Goal: Check status: Check status

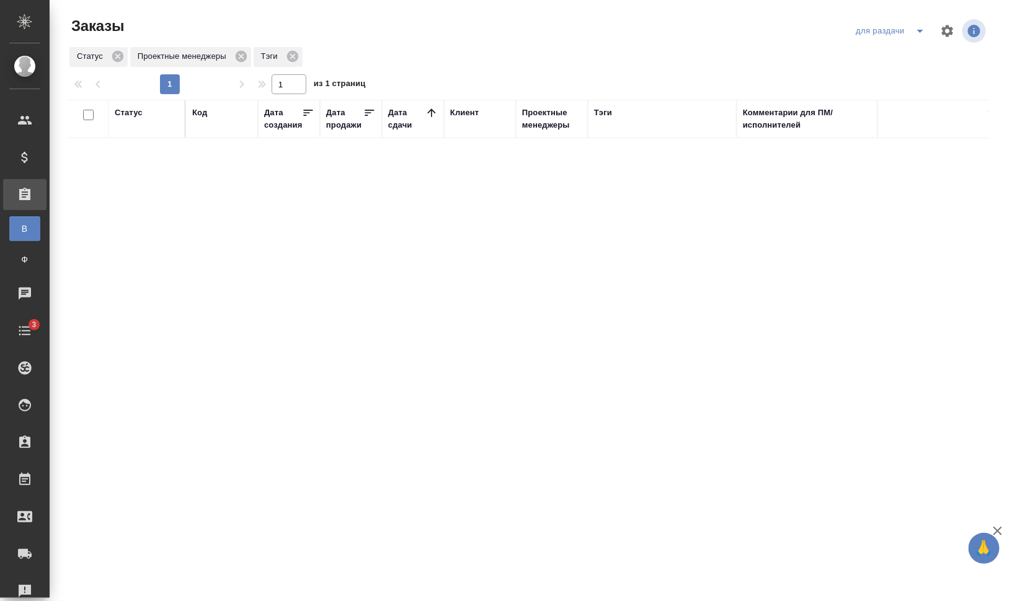
click at [908, 40] on button "split button" at bounding box center [920, 31] width 25 height 20
click at [924, 32] on icon "split button" at bounding box center [920, 31] width 15 height 15
click at [919, 34] on icon "split button" at bounding box center [920, 31] width 15 height 15
click at [908, 72] on li "мои заказы" at bounding box center [892, 76] width 87 height 20
click at [919, 30] on icon "split button" at bounding box center [920, 31] width 6 height 3
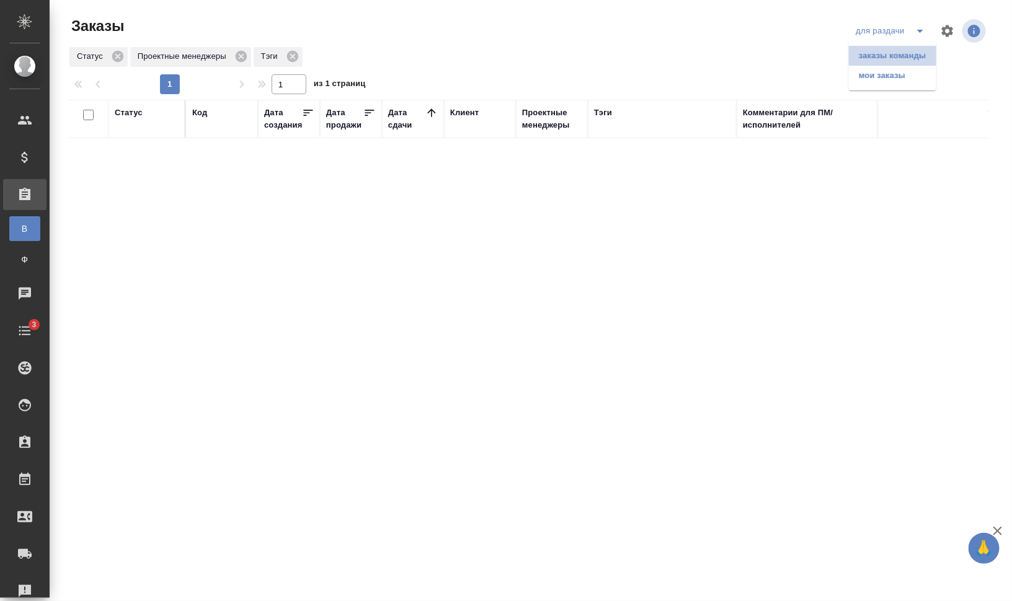
click at [896, 50] on li "заказы команды" at bounding box center [892, 56] width 87 height 20
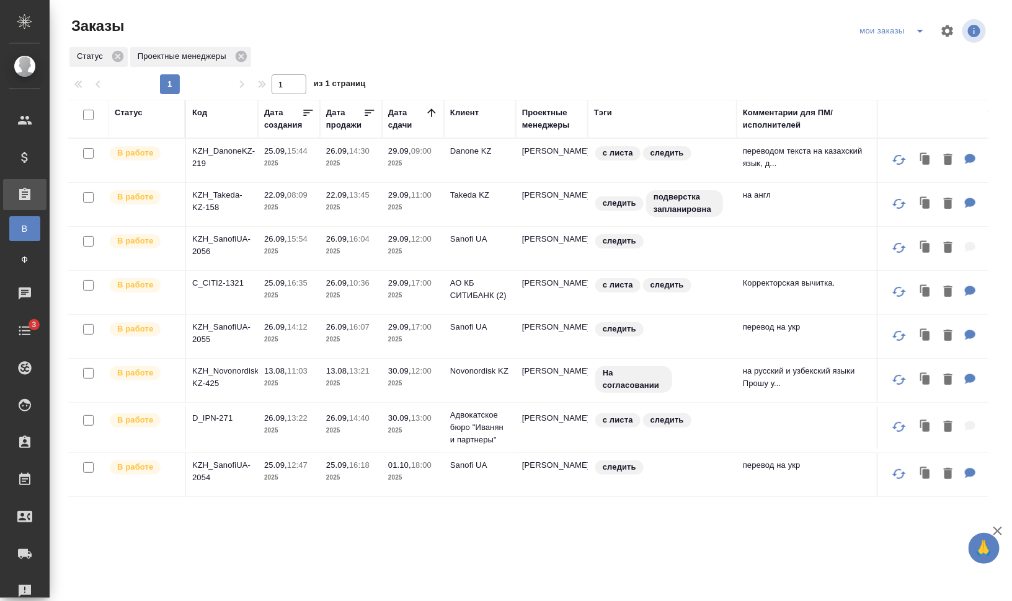
click at [245, 368] on p "KZH_Novonordisk-KZ-425" at bounding box center [222, 377] width 60 height 25
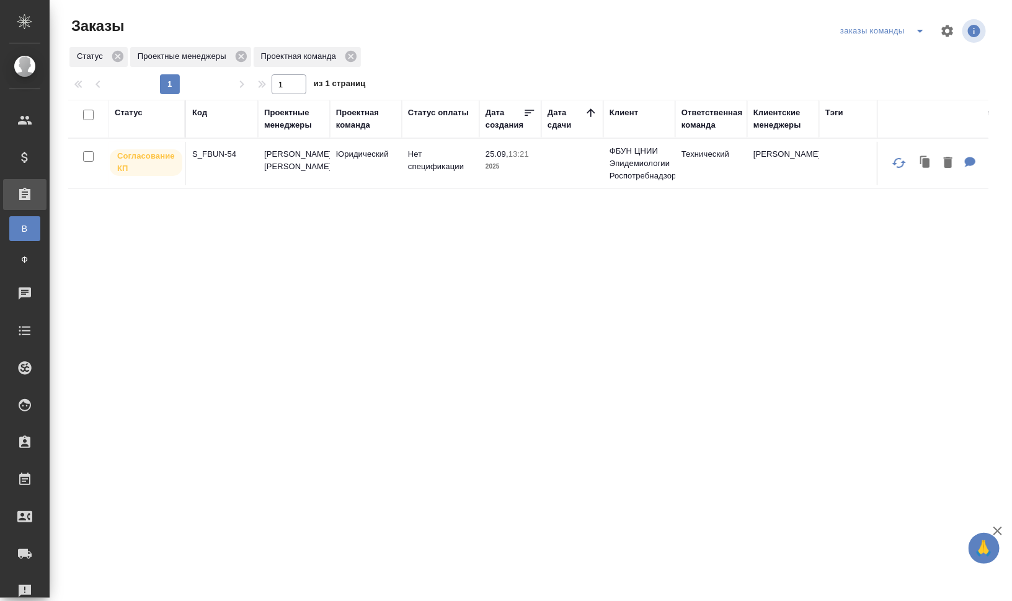
click at [197, 115] on div "Код" at bounding box center [199, 113] width 15 height 12
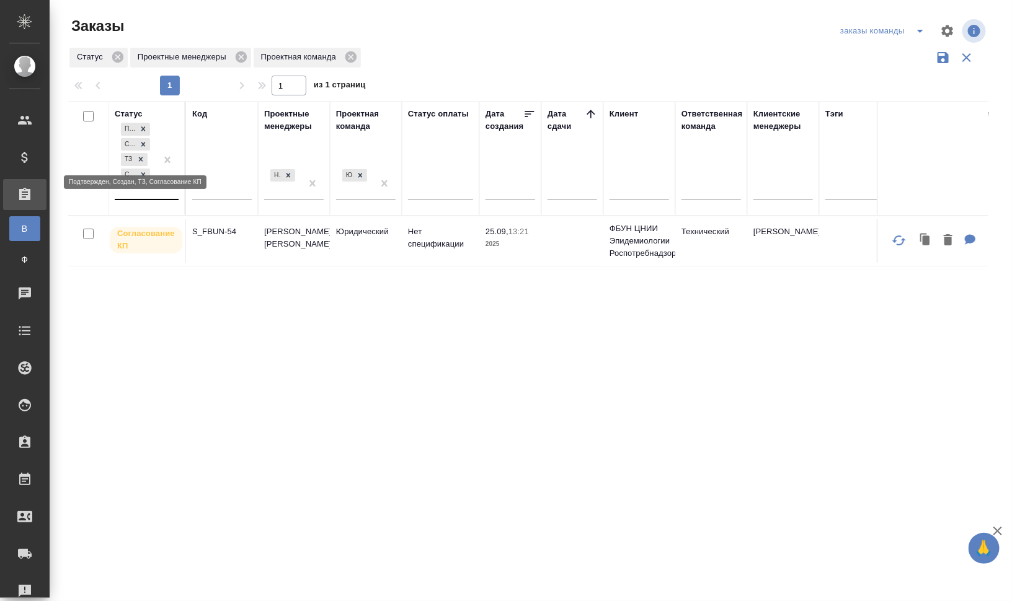
click at [140, 159] on icon at bounding box center [141, 159] width 4 height 4
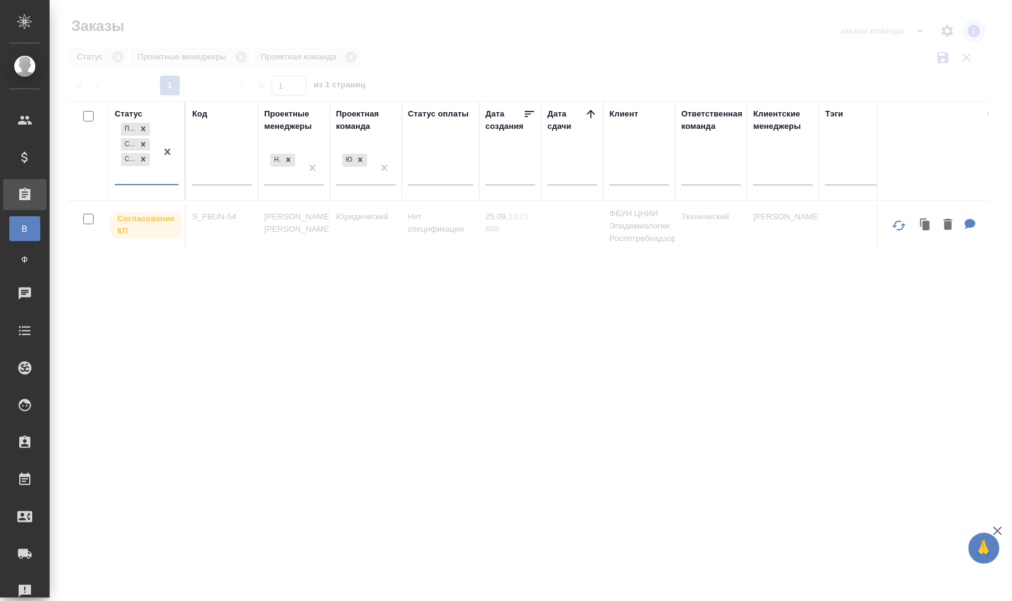
click at [141, 176] on div "Подтвержден Создан Согласование КП" at bounding box center [136, 152] width 42 height 64
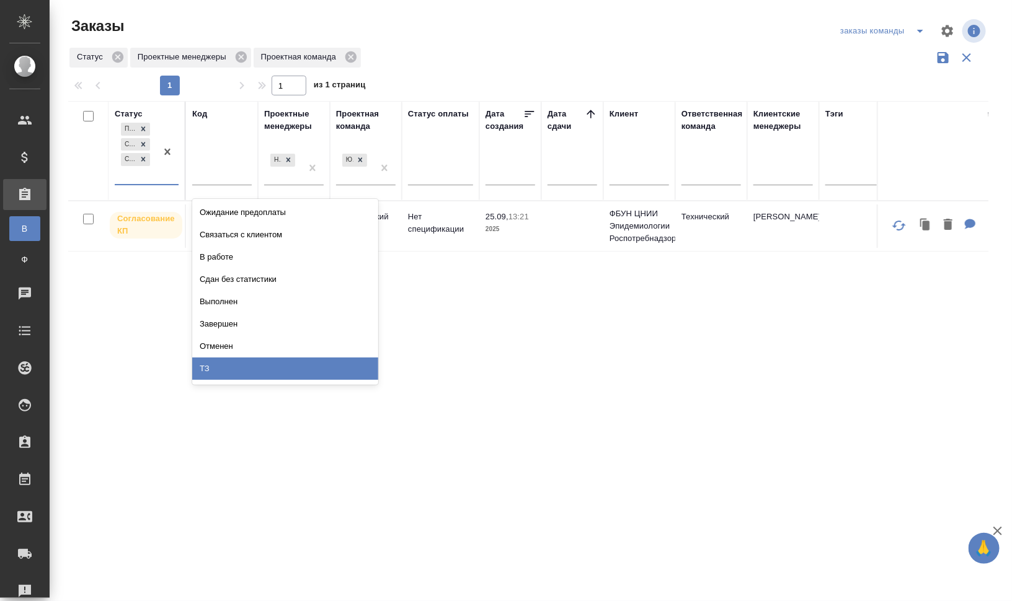
click at [266, 363] on div "ТЗ" at bounding box center [285, 369] width 186 height 22
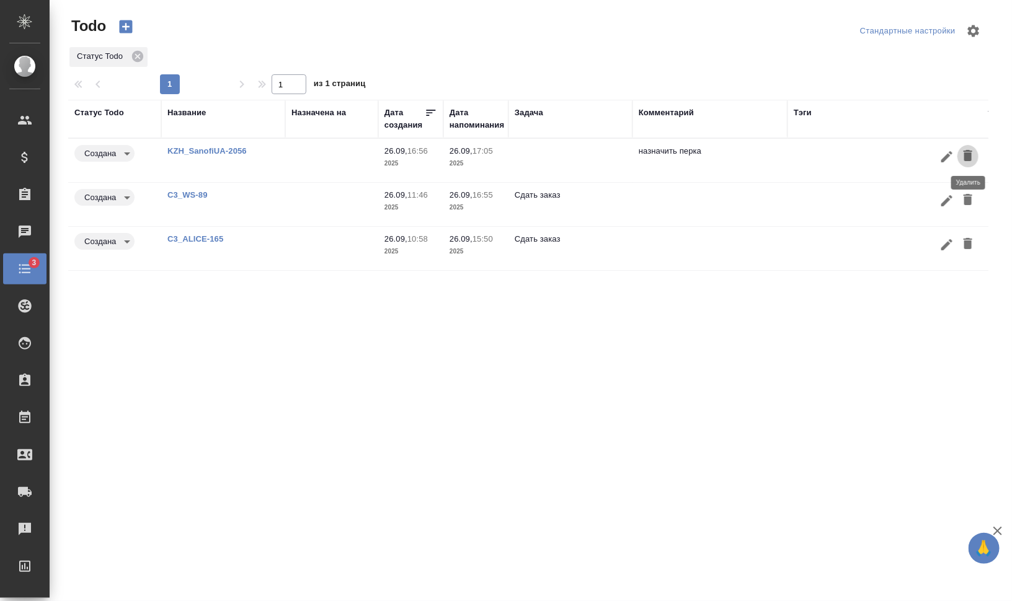
click at [966, 156] on icon "button" at bounding box center [967, 155] width 9 height 11
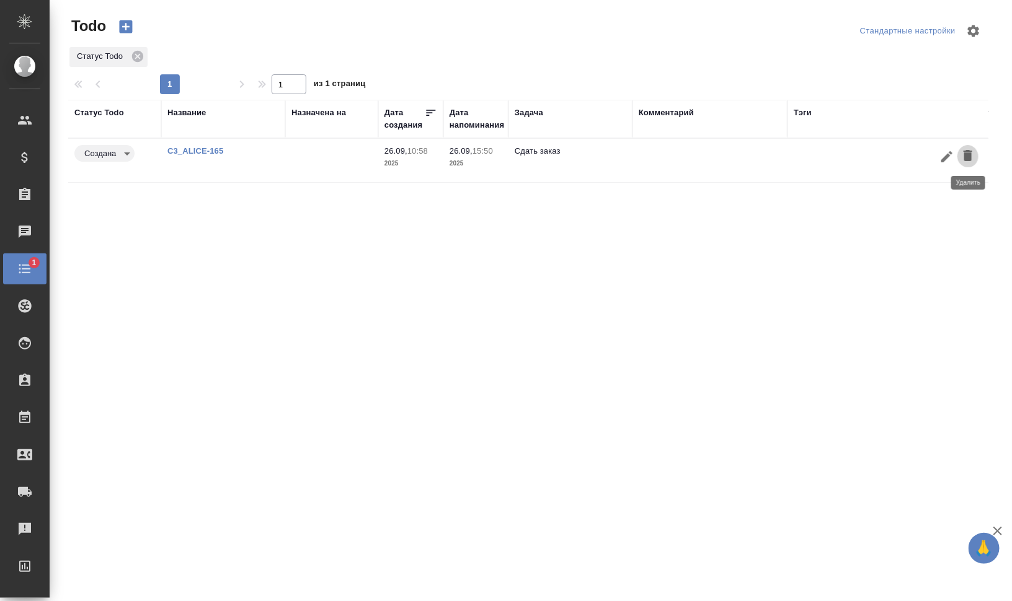
click at [966, 156] on icon "button" at bounding box center [967, 155] width 9 height 11
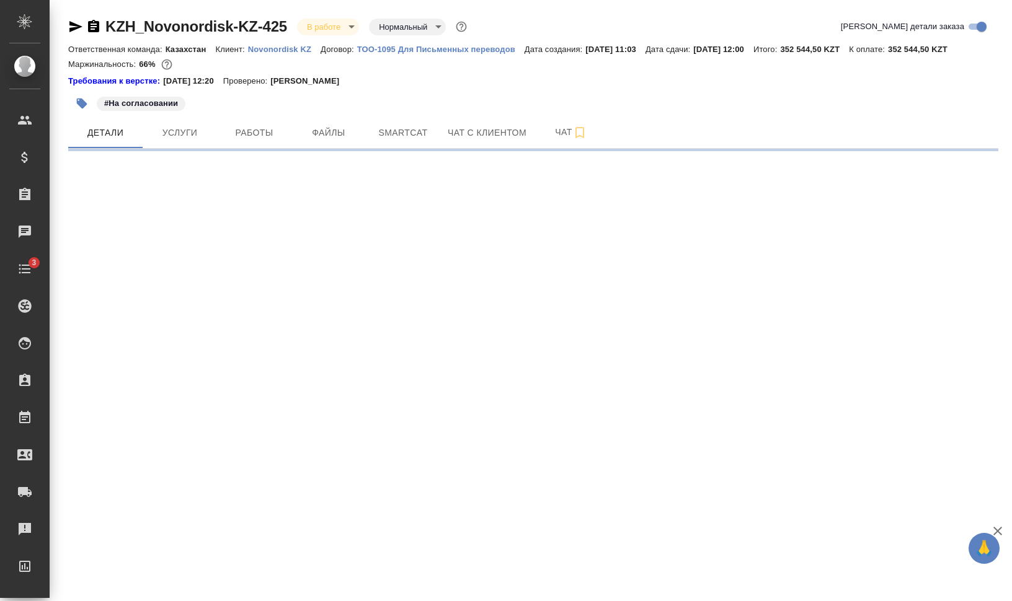
click at [95, 28] on icon "button" at bounding box center [93, 26] width 11 height 12
select select "RU"
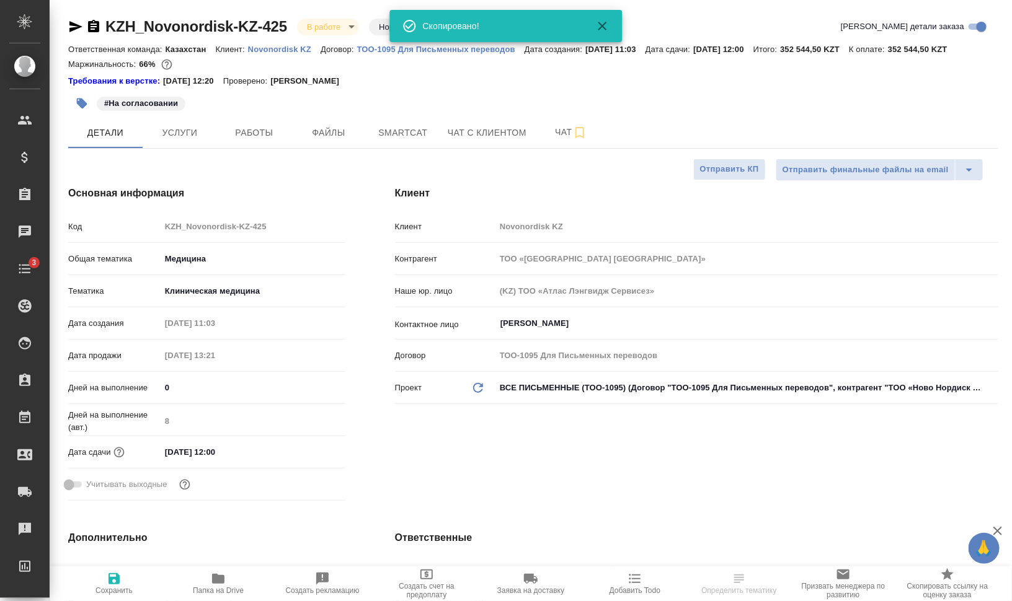
type textarea "x"
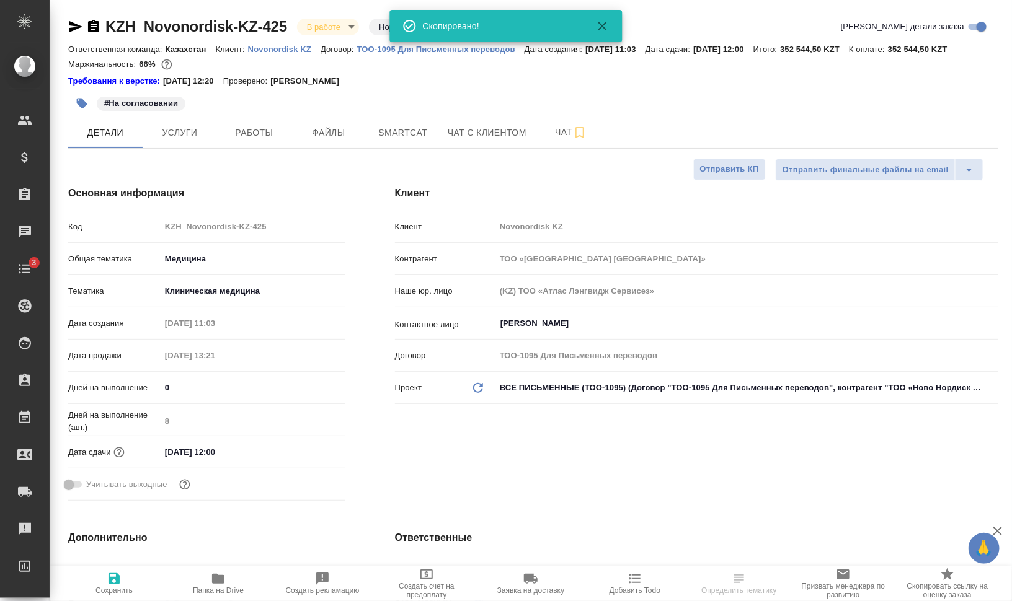
type textarea "x"
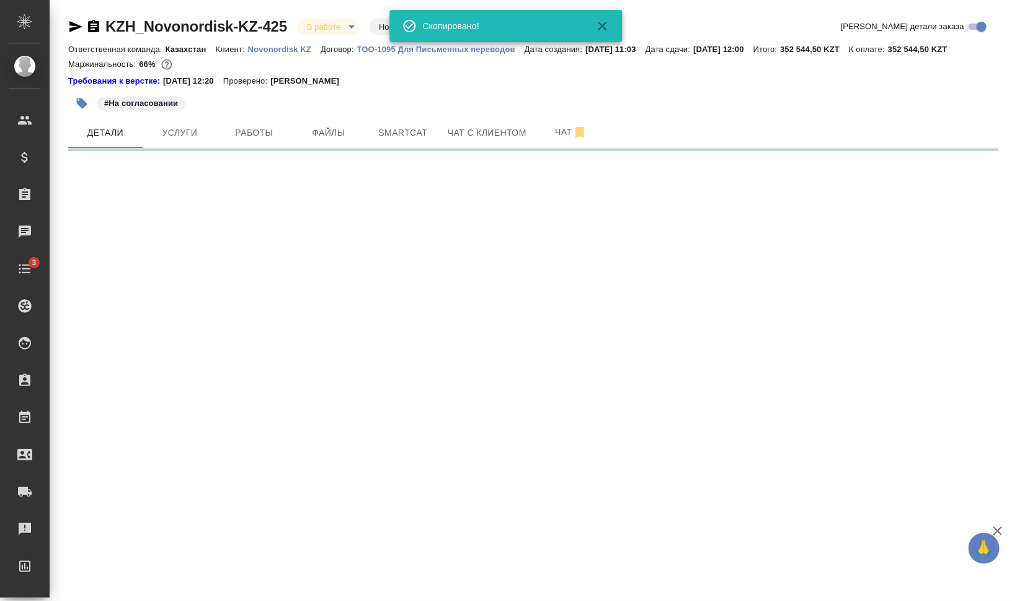
select select "RU"
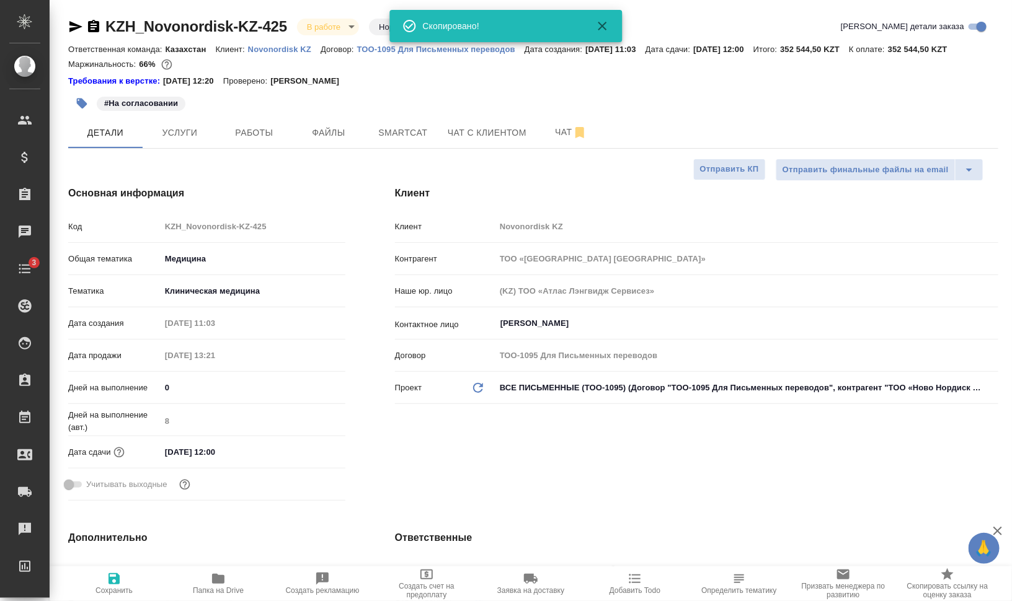
type textarea "x"
